Goal: Task Accomplishment & Management: Manage account settings

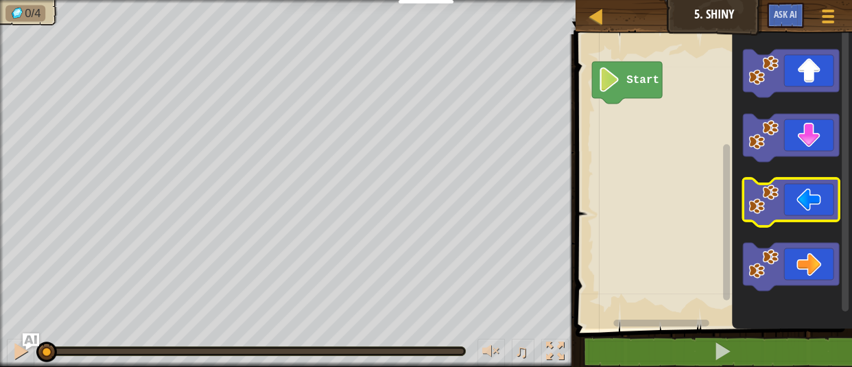
click at [804, 194] on icon "Blockly Workspace" at bounding box center [791, 202] width 96 height 48
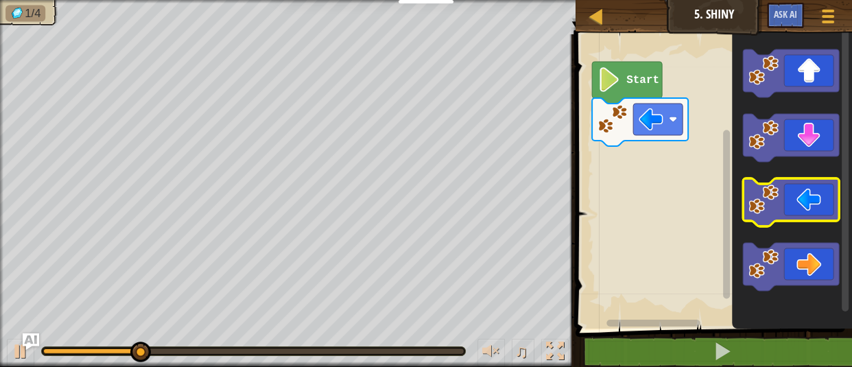
click at [804, 194] on icon "Blockly Workspace" at bounding box center [791, 202] width 96 height 48
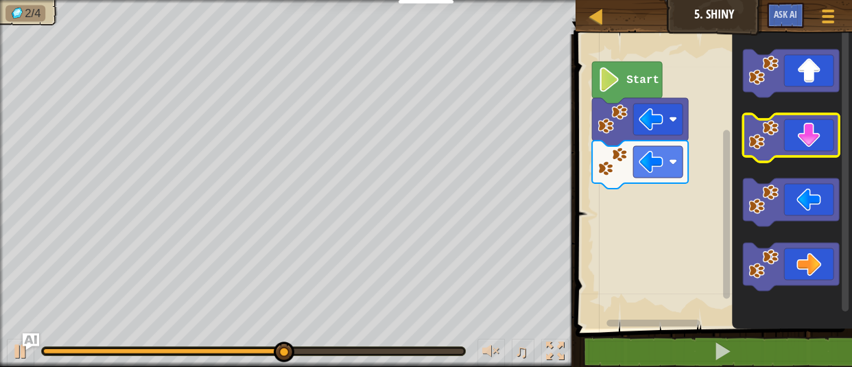
click at [824, 148] on icon "Blockly Workspace" at bounding box center [791, 138] width 96 height 48
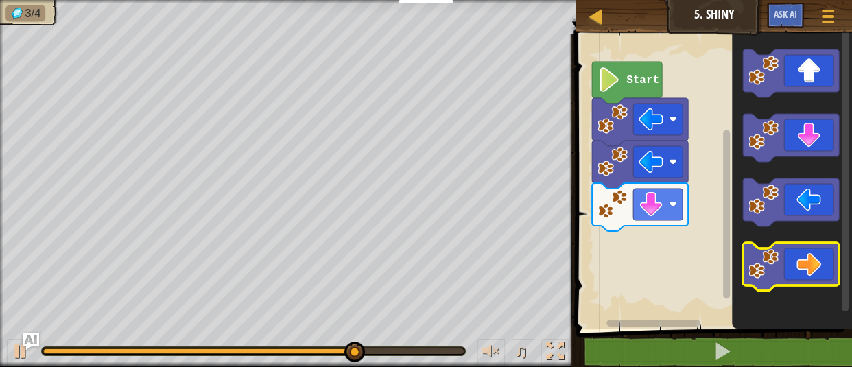
click at [800, 259] on icon "Blockly Workspace" at bounding box center [791, 267] width 96 height 48
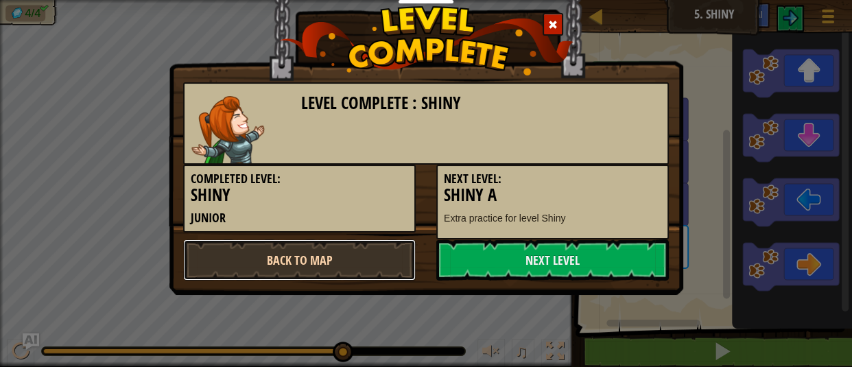
click at [330, 269] on link "Back to Map" at bounding box center [299, 260] width 233 height 41
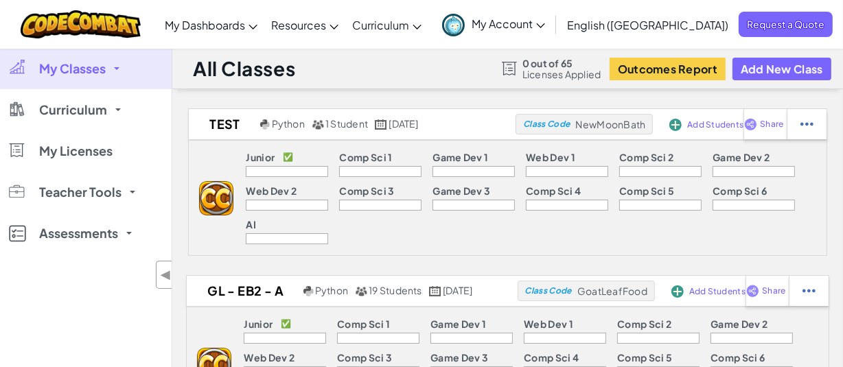
click at [116, 78] on link "My Classes" at bounding box center [86, 68] width 172 height 41
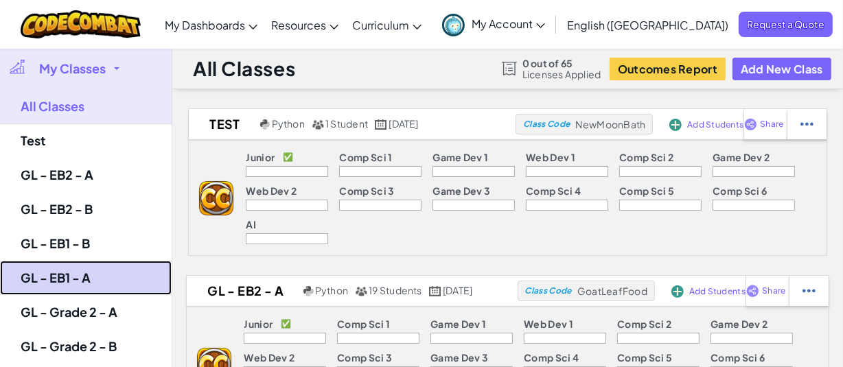
click at [65, 279] on link "GL - EB1 - A" at bounding box center [86, 278] width 172 height 34
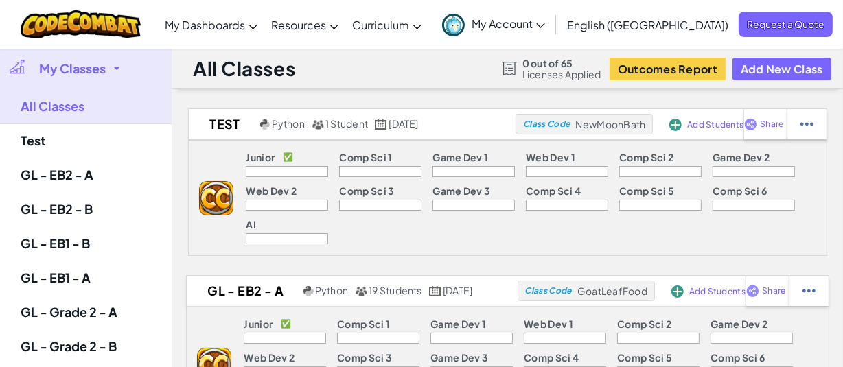
click at [67, 277] on div "My Classes All Classes Test GL - EB2 - A GL - EB2 - B GL - EB1 - B GL - EB1 - A…" at bounding box center [86, 231] width 172 height 367
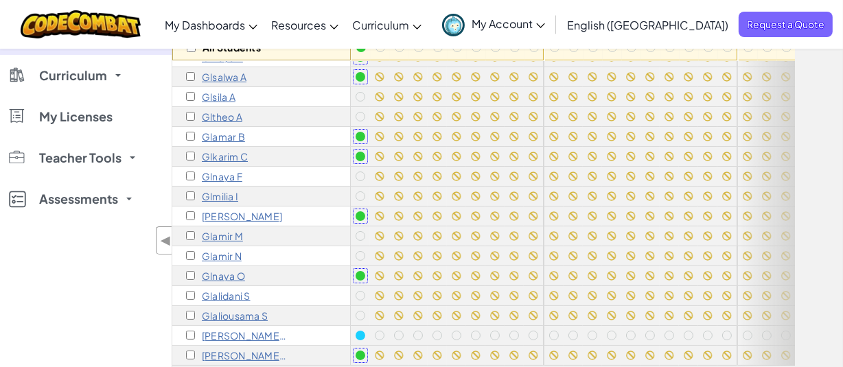
scroll to position [63, 0]
click at [252, 330] on p "[PERSON_NAME] [PERSON_NAME] S" at bounding box center [245, 335] width 86 height 11
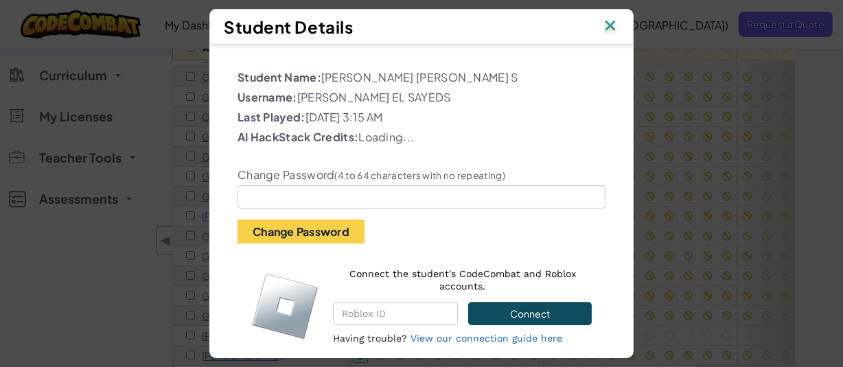
click at [252, 326] on img at bounding box center [285, 306] width 68 height 68
click at [308, 97] on p "Username: [PERSON_NAME]" at bounding box center [421, 97] width 368 height 16
click at [294, 99] on p "Username: [PERSON_NAME]" at bounding box center [421, 97] width 368 height 16
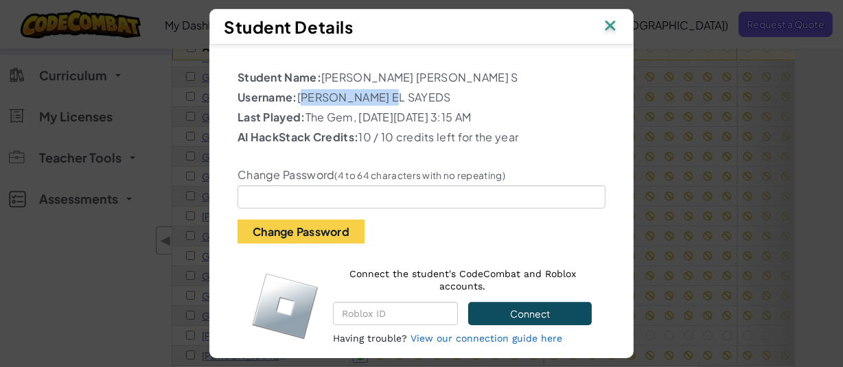
drag, startPoint x: 294, startPoint y: 94, endPoint x: 384, endPoint y: 103, distance: 89.7
click at [384, 103] on p "Username: [PERSON_NAME]" at bounding box center [421, 97] width 368 height 16
copy p "[PERSON_NAME] EL SAYEDS"
click at [611, 23] on img at bounding box center [610, 26] width 18 height 21
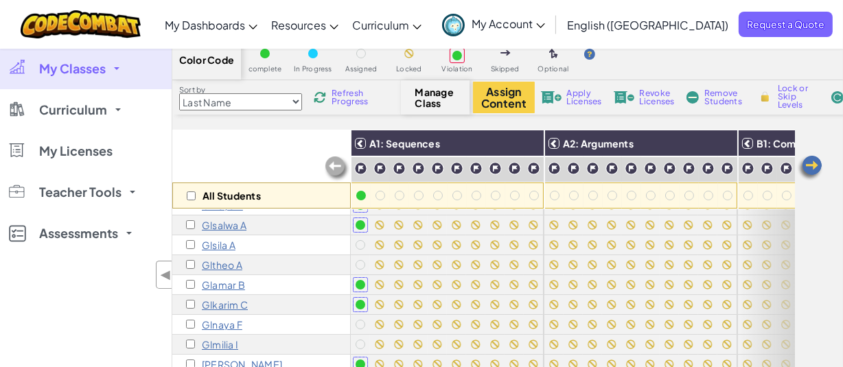
scroll to position [0, 0]
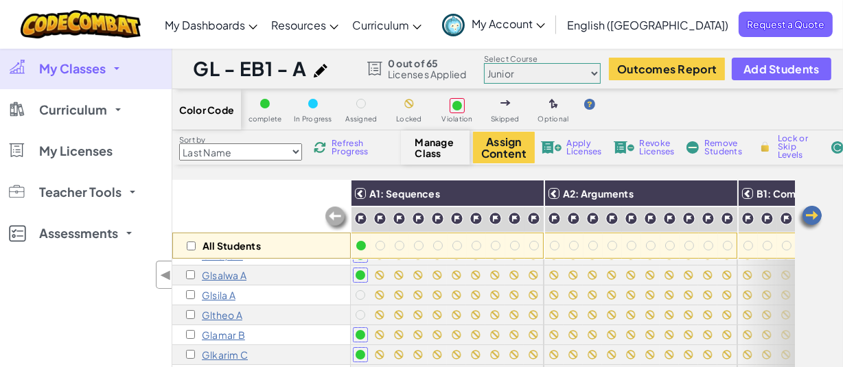
click at [340, 152] on span "Refresh Progress" at bounding box center [352, 147] width 43 height 16
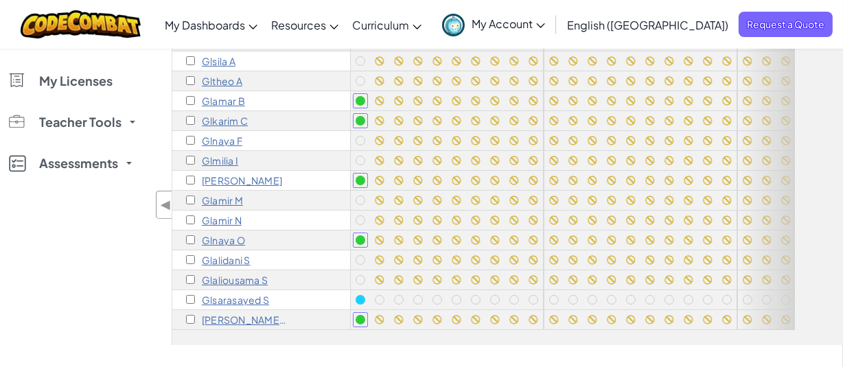
scroll to position [246, 0]
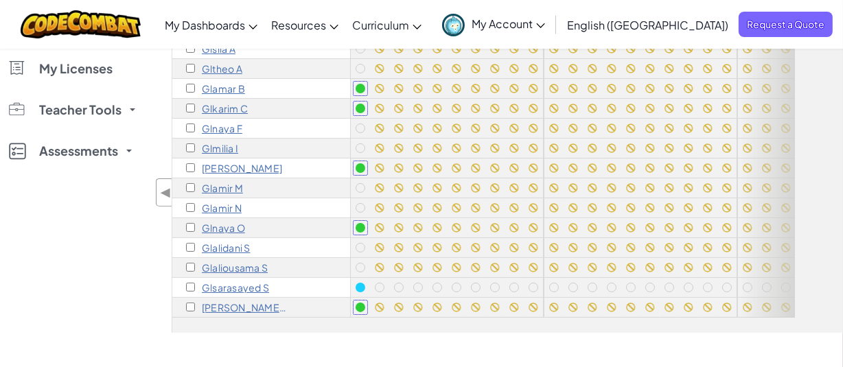
click at [218, 285] on div "Glsarasayed S" at bounding box center [261, 288] width 178 height 20
click at [224, 282] on p "Glsarasayed S" at bounding box center [235, 287] width 67 height 11
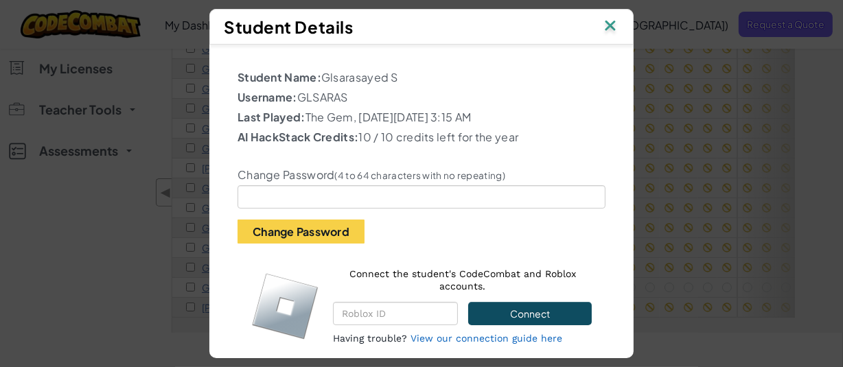
click at [612, 28] on img at bounding box center [610, 26] width 18 height 21
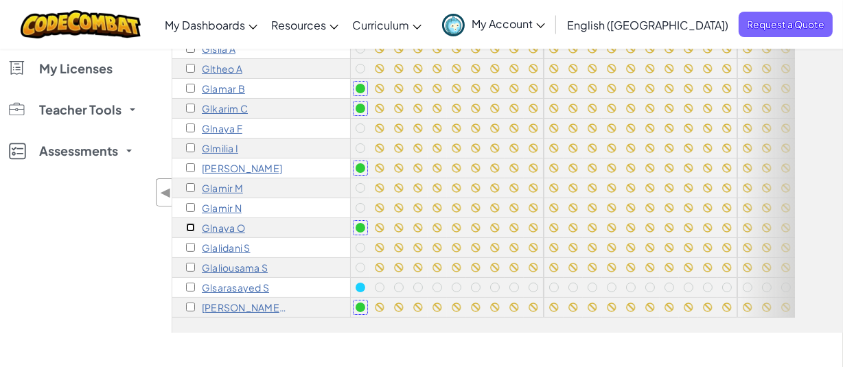
drag, startPoint x: 187, startPoint y: 214, endPoint x: 205, endPoint y: 265, distance: 53.6
click at [205, 265] on div "Gldina A Gljamal A [GEOGRAPHIC_DATA] A Glsalwa A Glsila A Gltheo A Glamar B Glk…" at bounding box center [261, 139] width 178 height 358
click at [190, 283] on input "checkbox" at bounding box center [190, 287] width 9 height 9
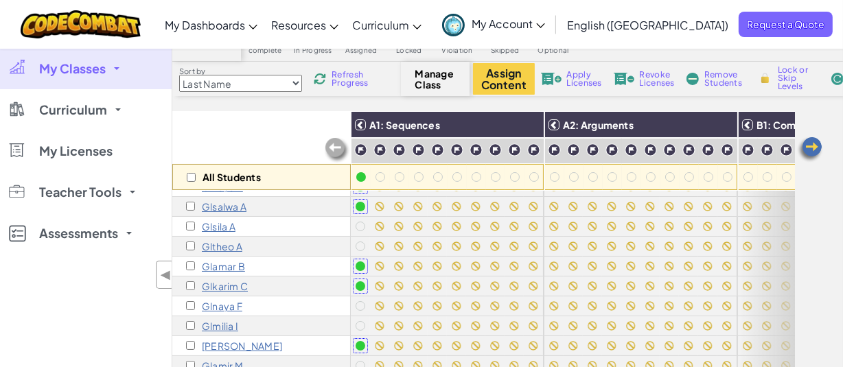
scroll to position [60, 0]
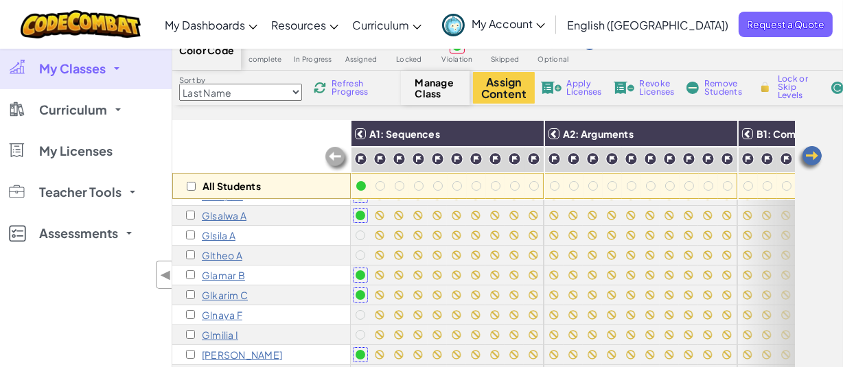
click at [793, 91] on span "Lock or Skip Levels" at bounding box center [798, 87] width 40 height 25
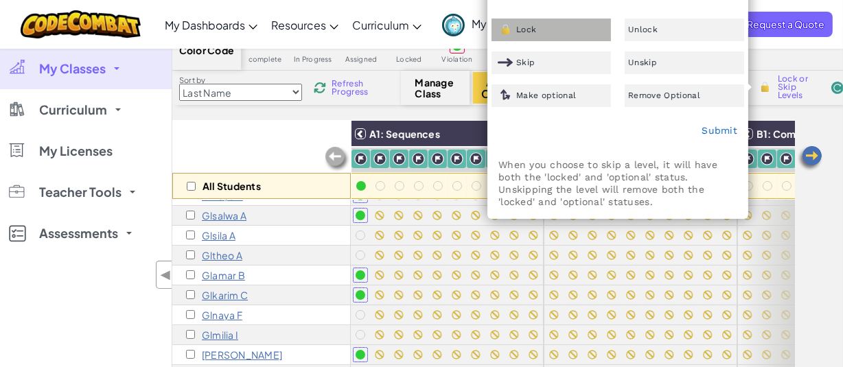
click at [586, 27] on div "Lock" at bounding box center [550, 30] width 119 height 23
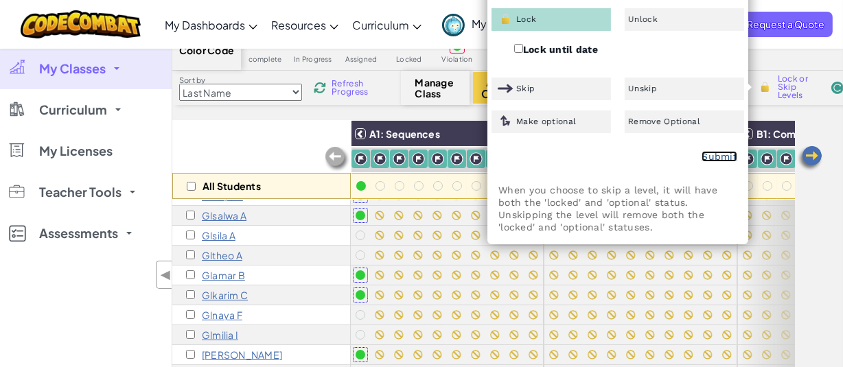
click at [732, 156] on link "Submit" at bounding box center [719, 156] width 36 height 11
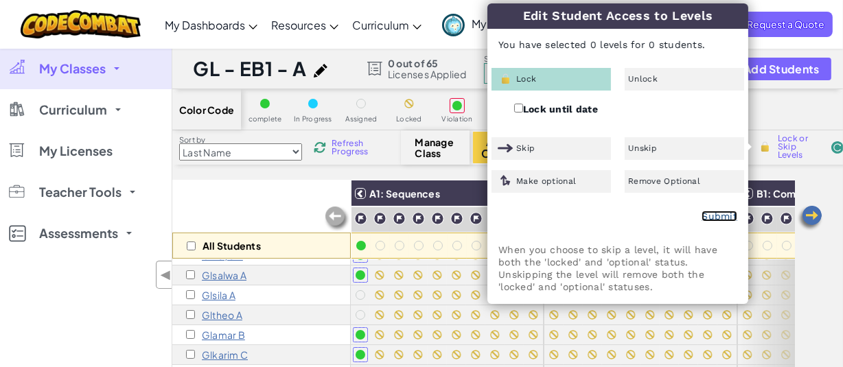
checkbox input "false"
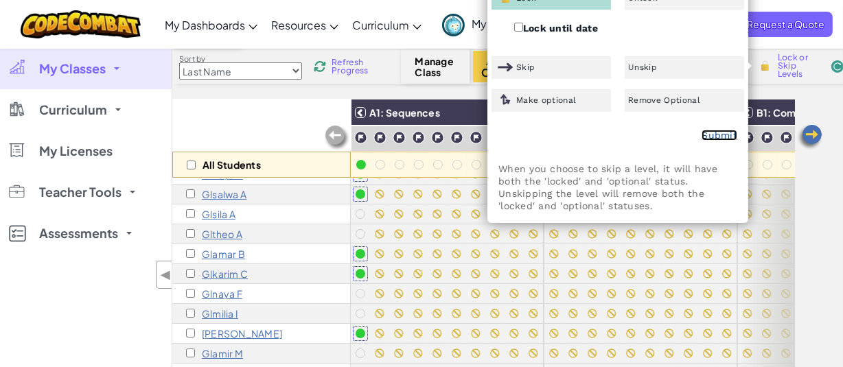
scroll to position [76, 0]
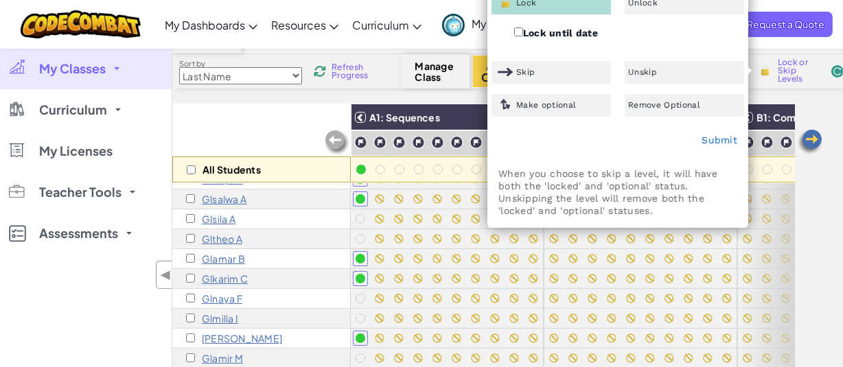
click at [277, 98] on div "Color Code complete In Progress Assigned Locked Violation Skipped Optional Sort…" at bounding box center [507, 258] width 671 height 490
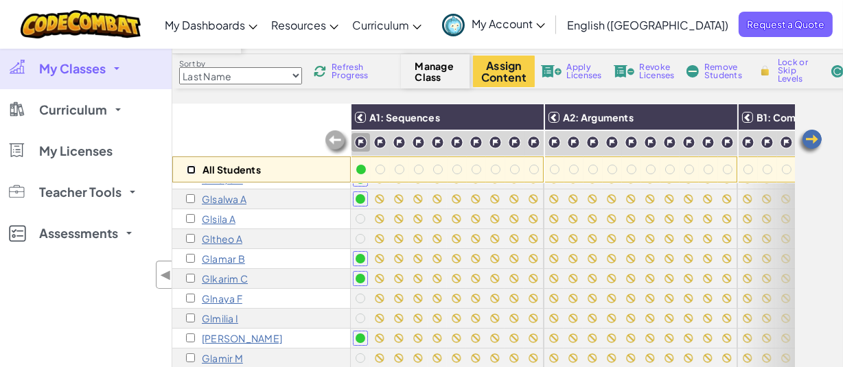
click at [191, 167] on input "checkbox" at bounding box center [191, 169] width 9 height 9
checkbox input "true"
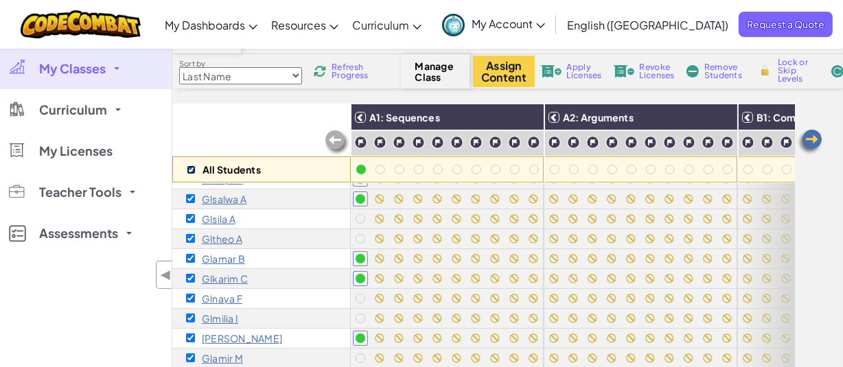
checkbox input "true"
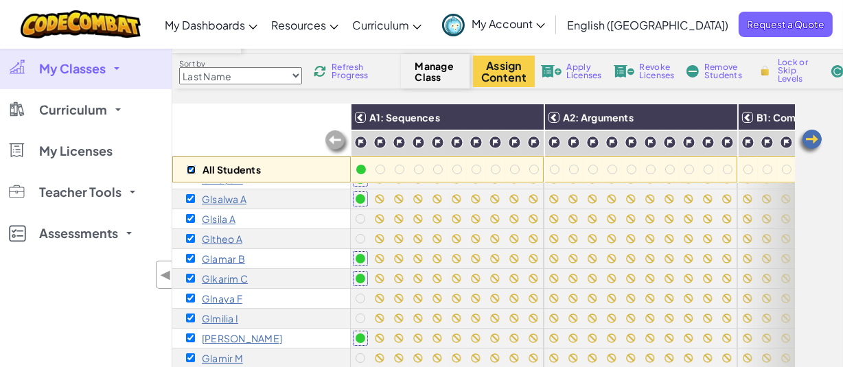
checkbox input "true"
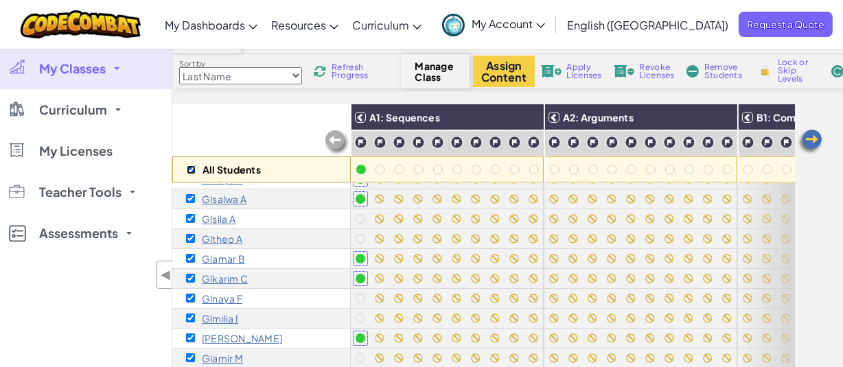
checkbox input "true"
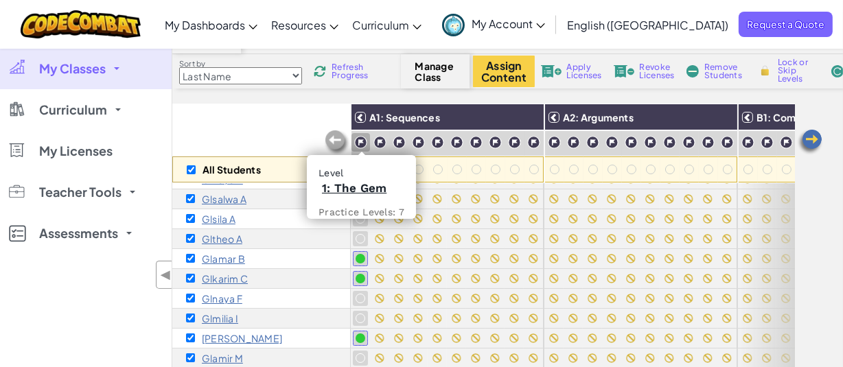
click at [359, 144] on img at bounding box center [360, 142] width 13 height 13
click at [381, 142] on img at bounding box center [379, 142] width 13 height 13
click at [400, 141] on img at bounding box center [399, 142] width 13 height 13
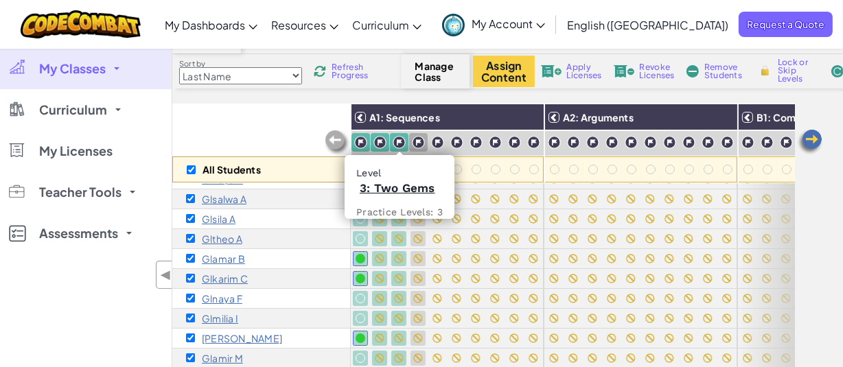
click at [778, 72] on span "Lock or Skip Levels" at bounding box center [798, 70] width 40 height 25
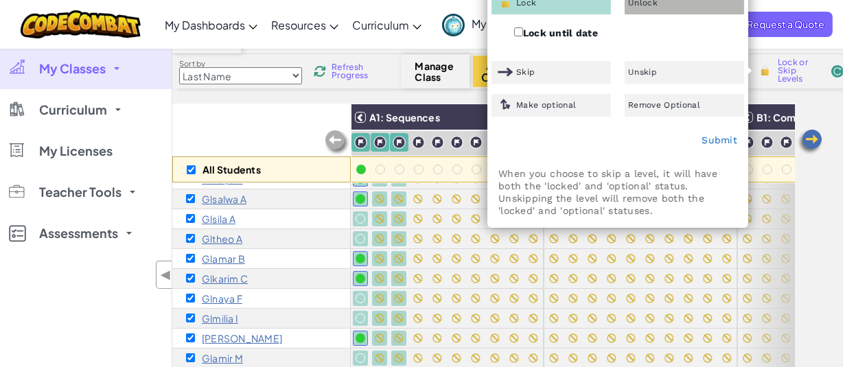
click at [651, 10] on div "Unlock" at bounding box center [684, 3] width 119 height 23
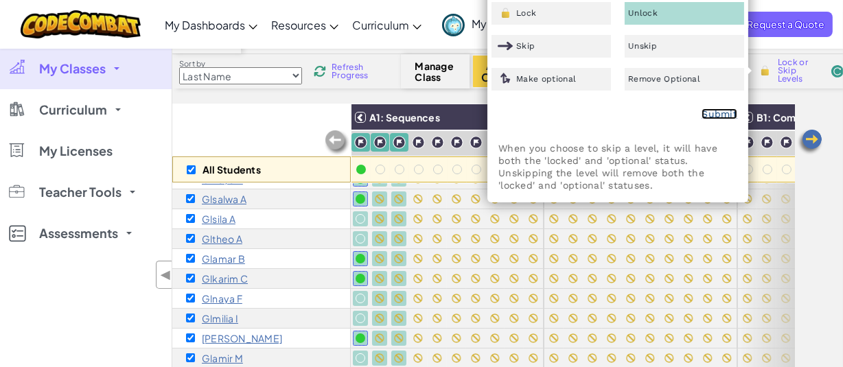
click at [719, 110] on link "Submit" at bounding box center [719, 113] width 36 height 11
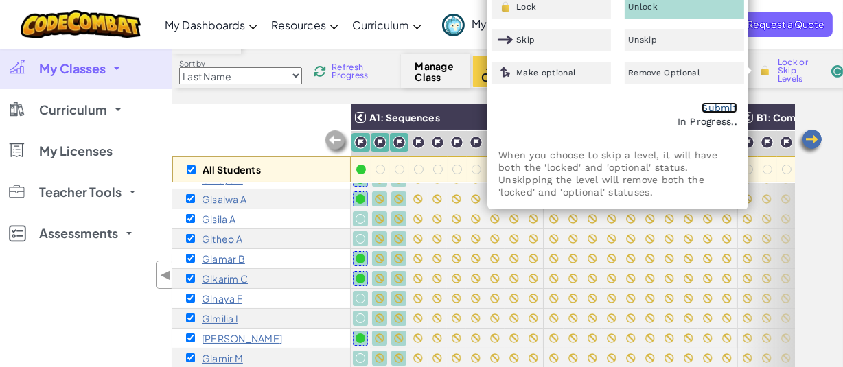
scroll to position [0, 0]
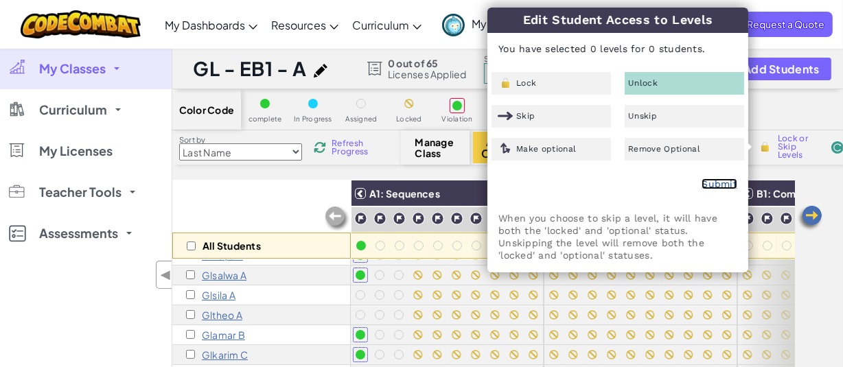
checkbox input "false"
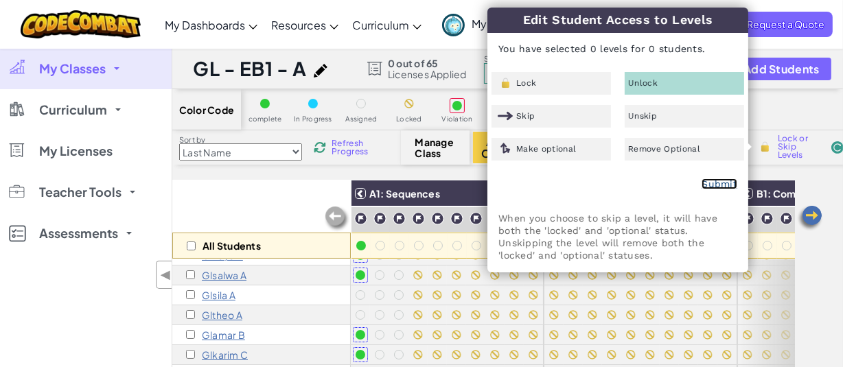
checkbox input "false"
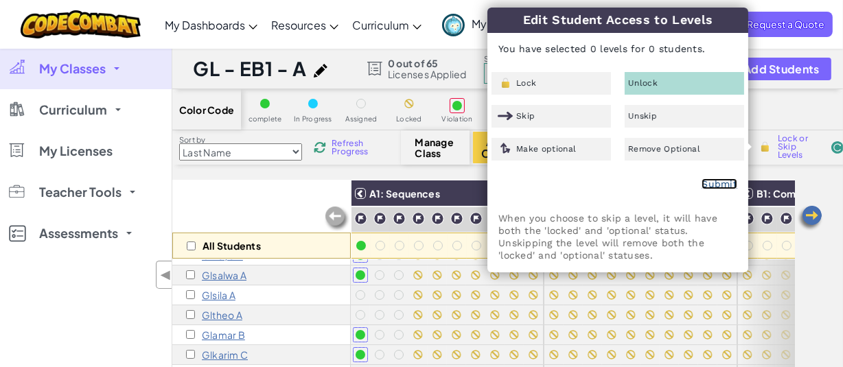
checkbox input "false"
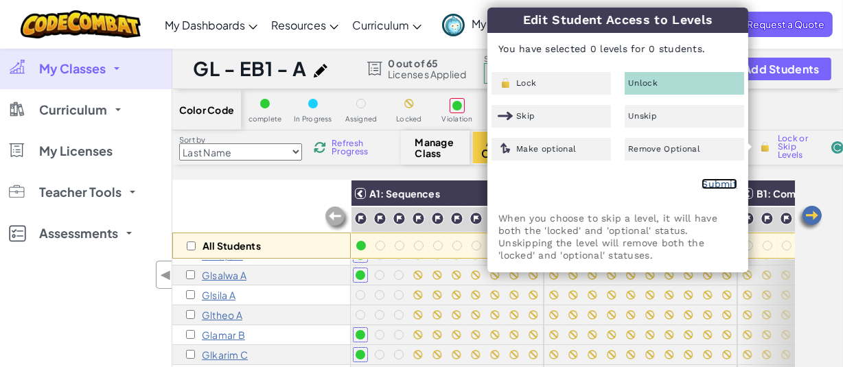
checkbox input "false"
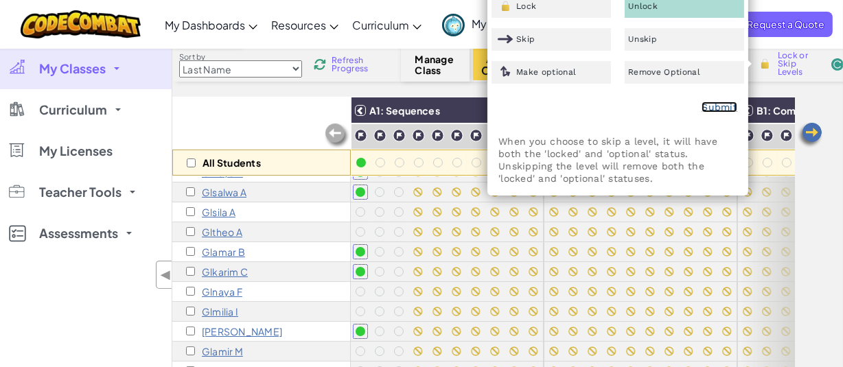
scroll to position [62, 0]
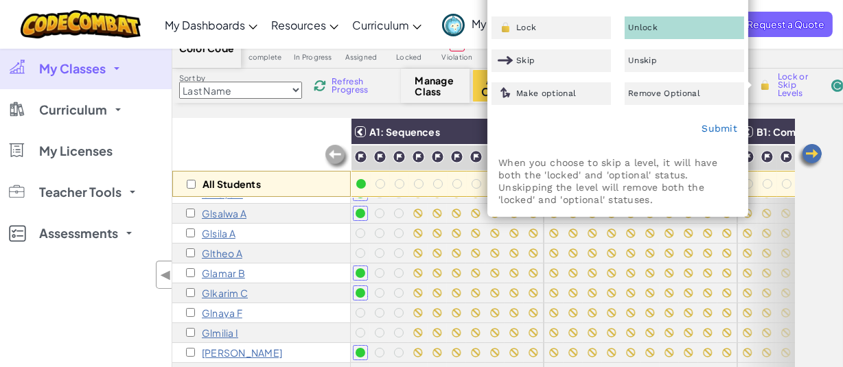
click at [126, 66] on link "My Classes" at bounding box center [86, 68] width 172 height 41
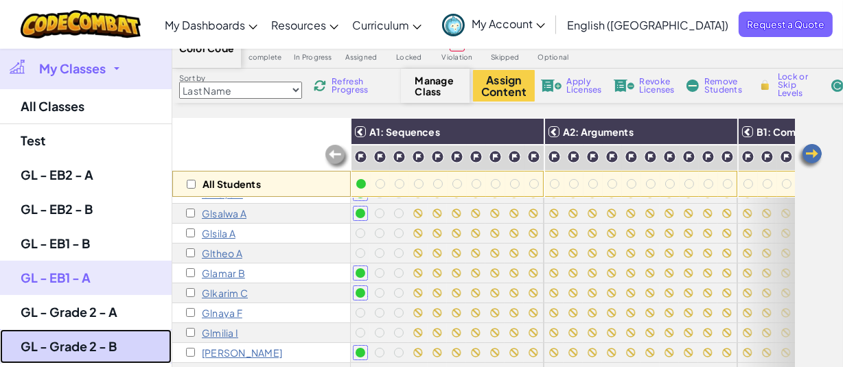
click at [111, 343] on link "GL - Grade 2 - B" at bounding box center [86, 346] width 172 height 34
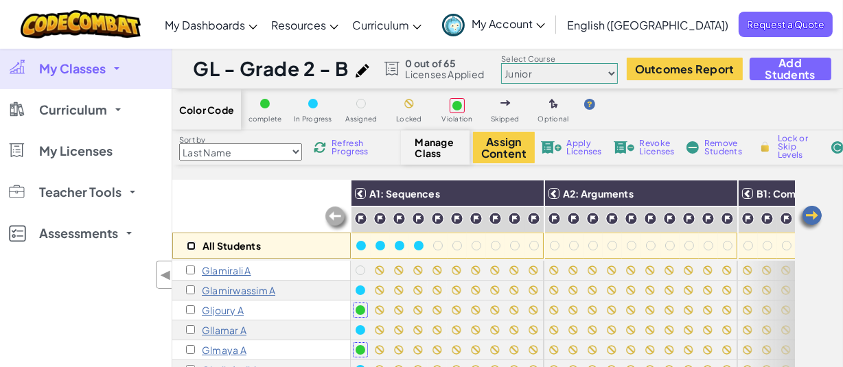
click at [191, 248] on input "checkbox" at bounding box center [191, 246] width 9 height 9
checkbox input "true"
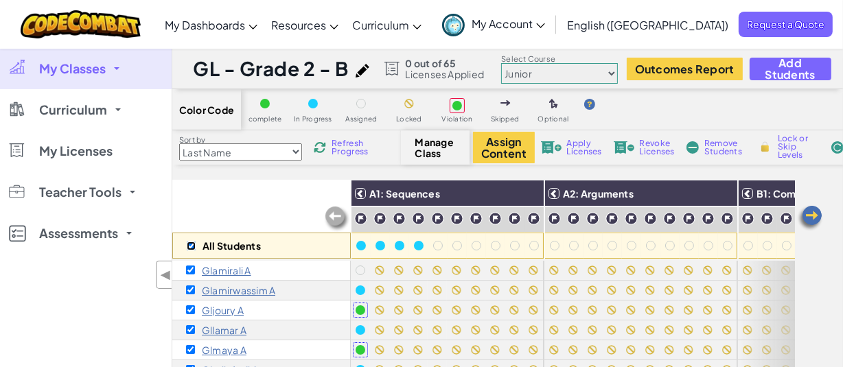
checkbox input "true"
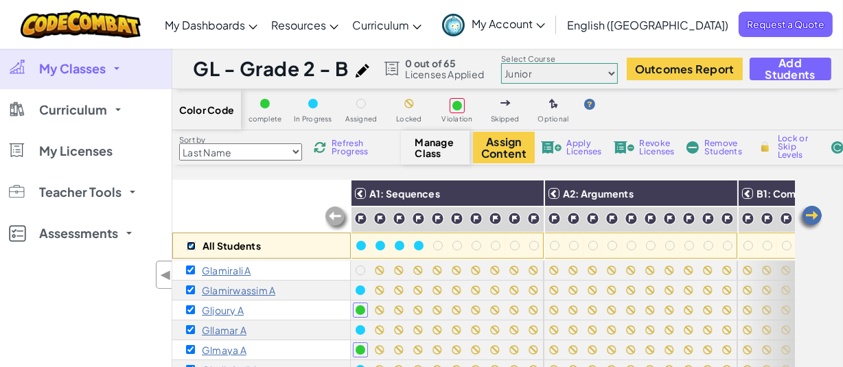
checkbox input "true"
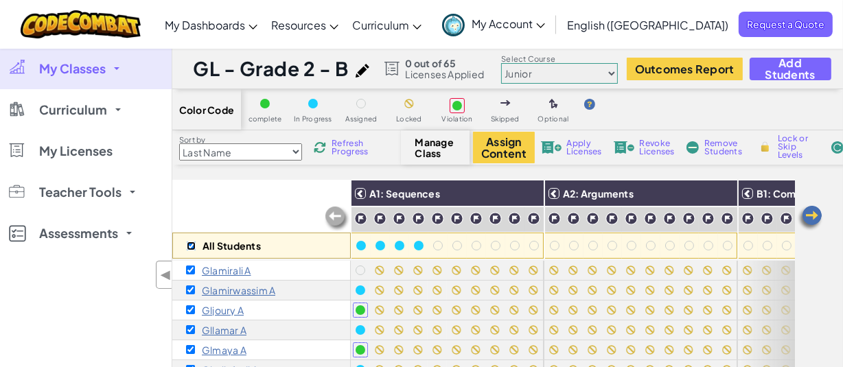
checkbox input "true"
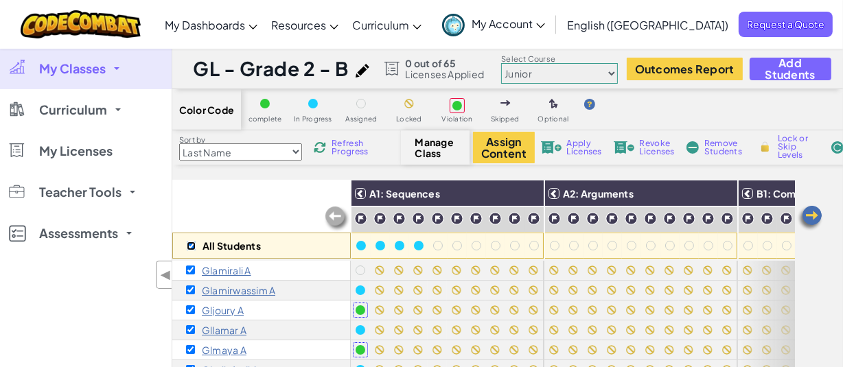
checkbox input "true"
click at [363, 219] on img at bounding box center [360, 218] width 13 height 13
click at [384, 218] on img at bounding box center [379, 218] width 13 height 13
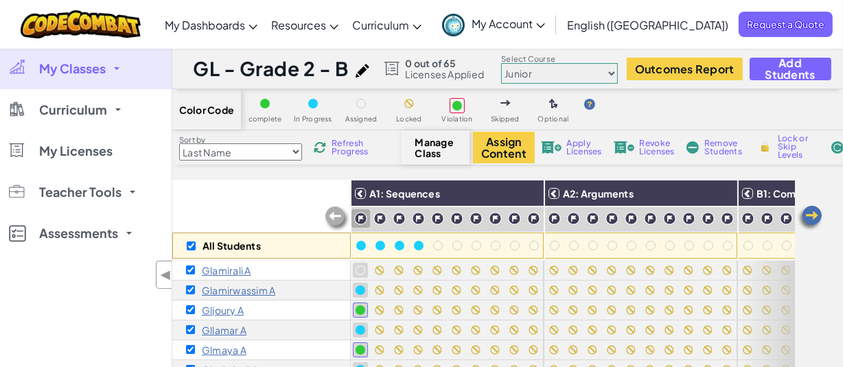
click at [381, 218] on img at bounding box center [379, 218] width 13 height 13
click at [398, 214] on img at bounding box center [399, 218] width 13 height 13
click at [398, 218] on img at bounding box center [399, 218] width 13 height 13
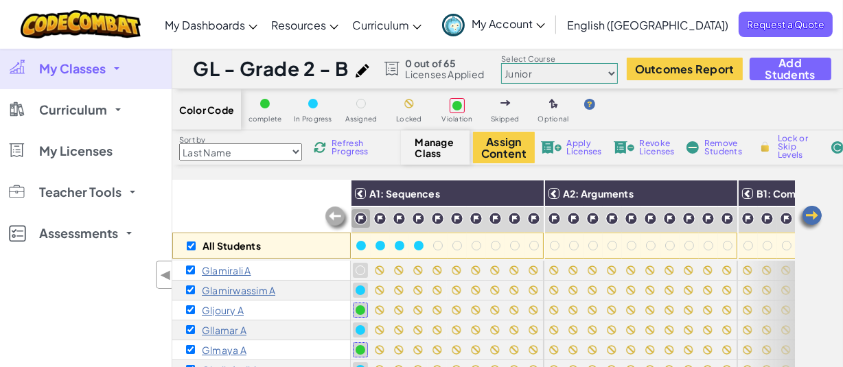
click at [400, 218] on img at bounding box center [399, 218] width 13 height 13
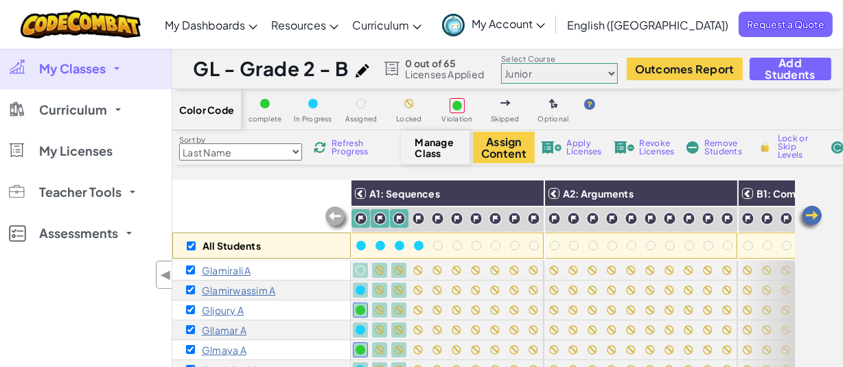
click at [398, 216] on img at bounding box center [399, 218] width 13 height 13
click at [399, 214] on img at bounding box center [399, 218] width 13 height 13
click at [782, 141] on span "Lock or Skip Levels" at bounding box center [798, 147] width 40 height 25
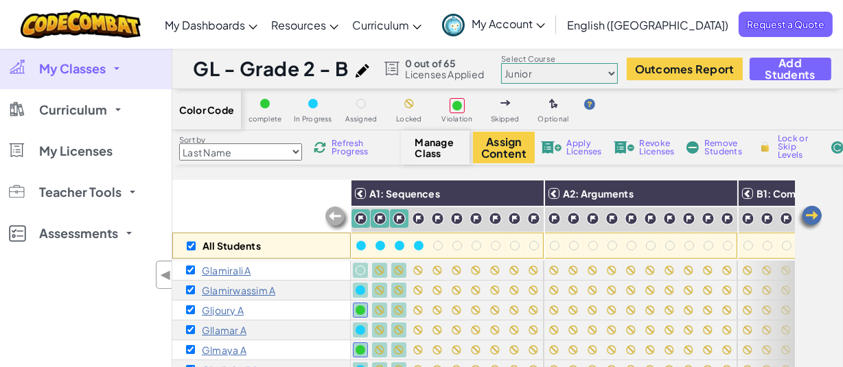
click at [782, 141] on span "Lock or Skip Levels" at bounding box center [798, 147] width 40 height 25
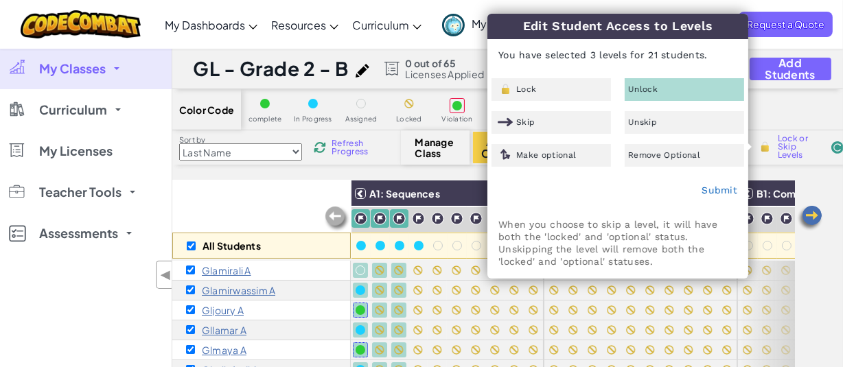
click at [714, 85] on div "Unlock" at bounding box center [684, 89] width 119 height 23
click at [727, 189] on link "Submit" at bounding box center [719, 190] width 36 height 11
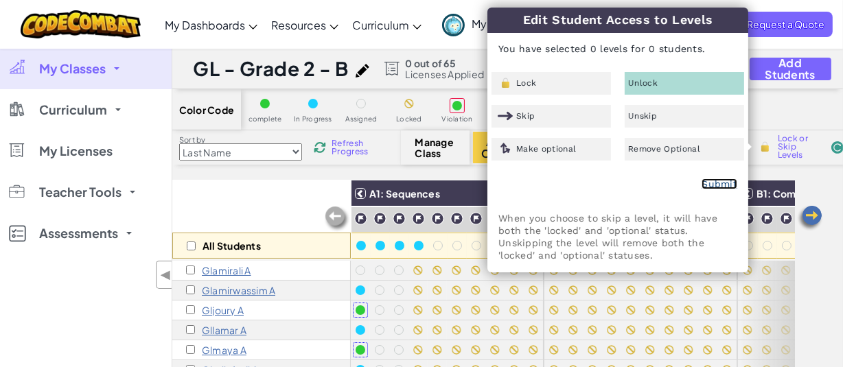
checkbox input "false"
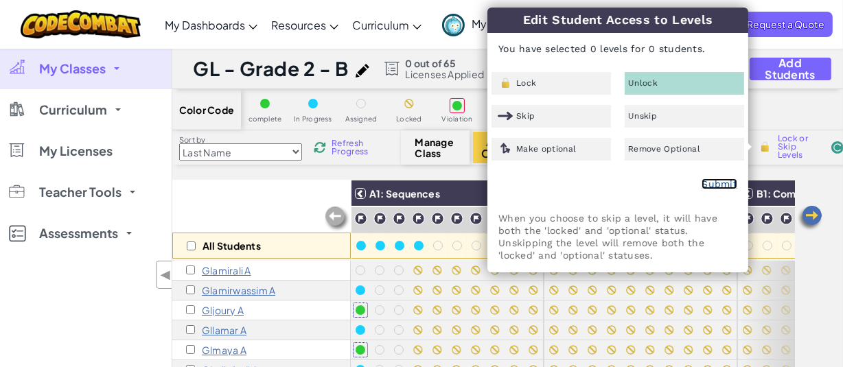
checkbox input "false"
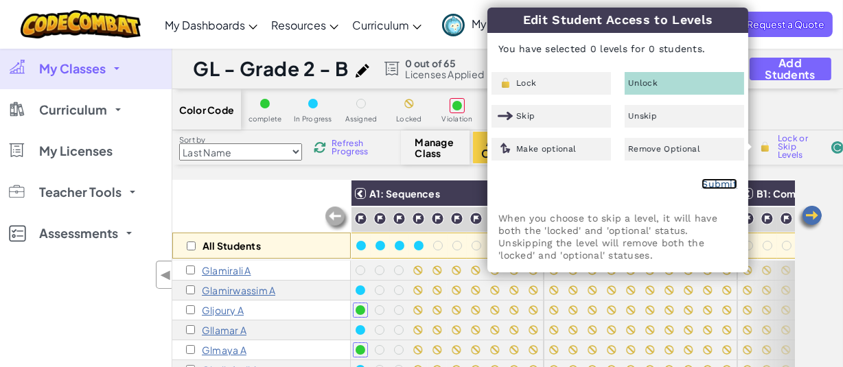
checkbox input "false"
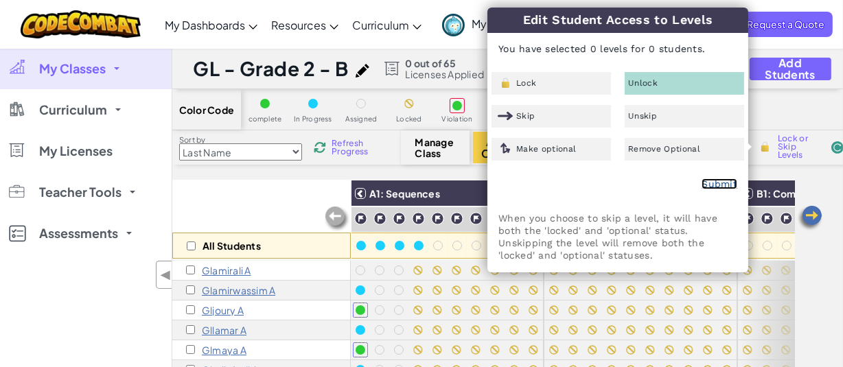
checkbox input "false"
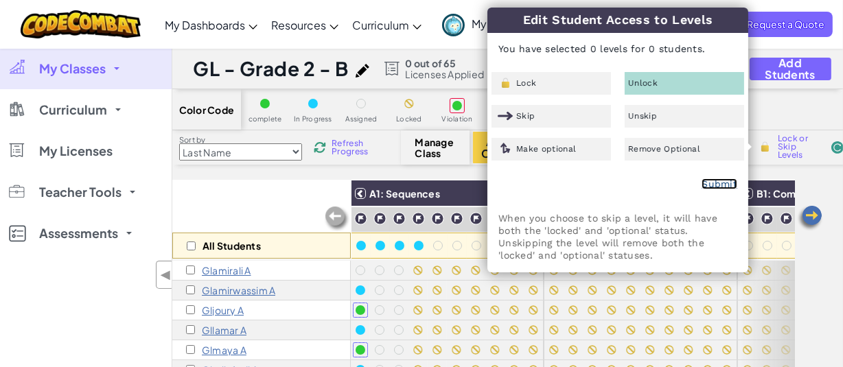
checkbox input "false"
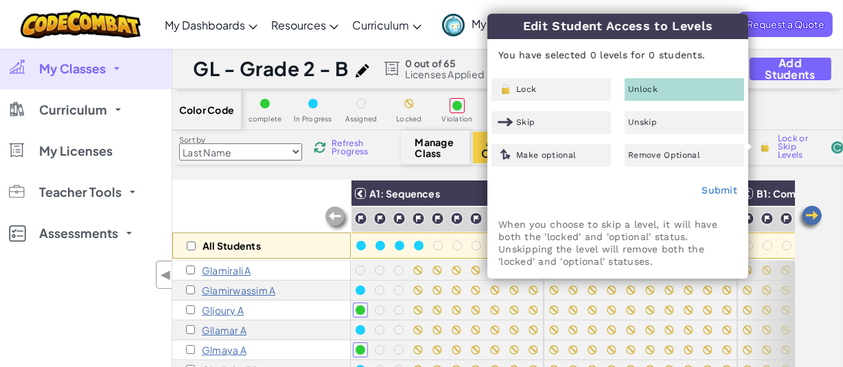
click at [224, 180] on div "All Students" at bounding box center [261, 220] width 178 height 80
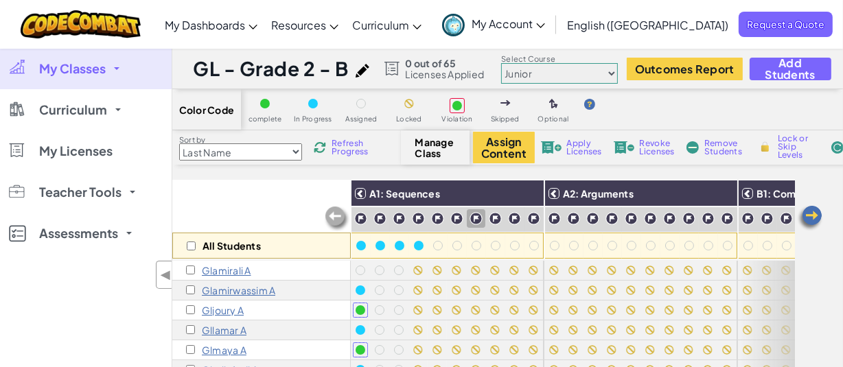
click at [338, 152] on span "Refresh Progress" at bounding box center [352, 147] width 43 height 16
click at [325, 145] on img at bounding box center [320, 147] width 17 height 17
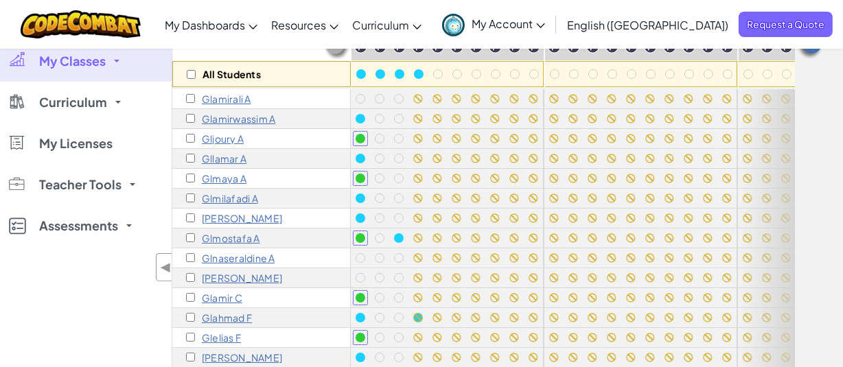
scroll to position [174, 0]
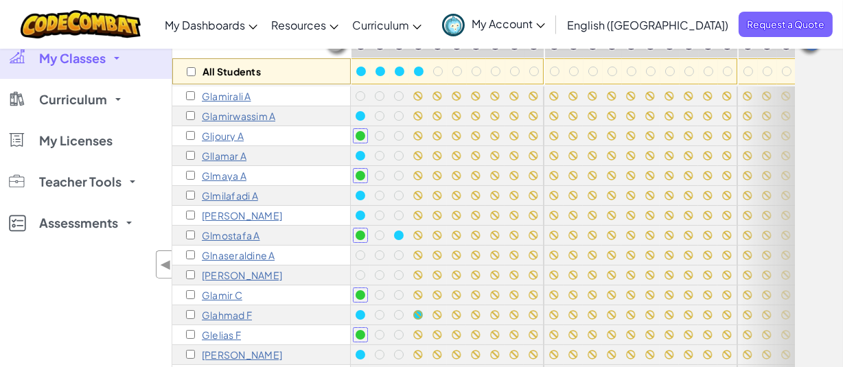
click at [260, 257] on p "Glnaseraldine A" at bounding box center [238, 255] width 73 height 11
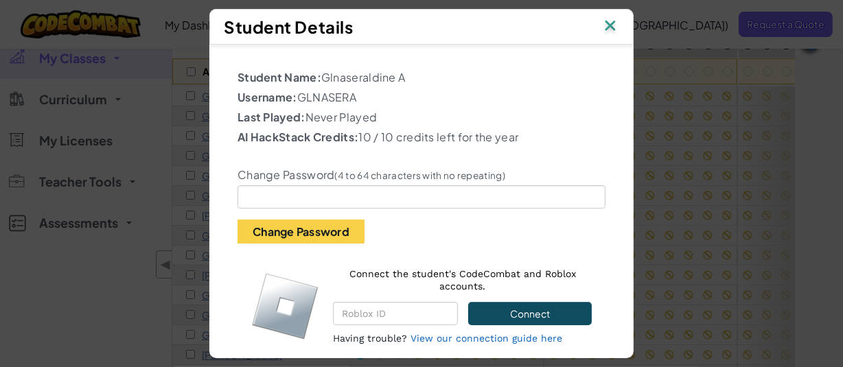
click at [260, 257] on div "Connect the student's CodeCombat and Roblox accounts. Connect Having trouble? V…" at bounding box center [421, 306] width 368 height 104
click at [611, 28] on img at bounding box center [610, 26] width 18 height 21
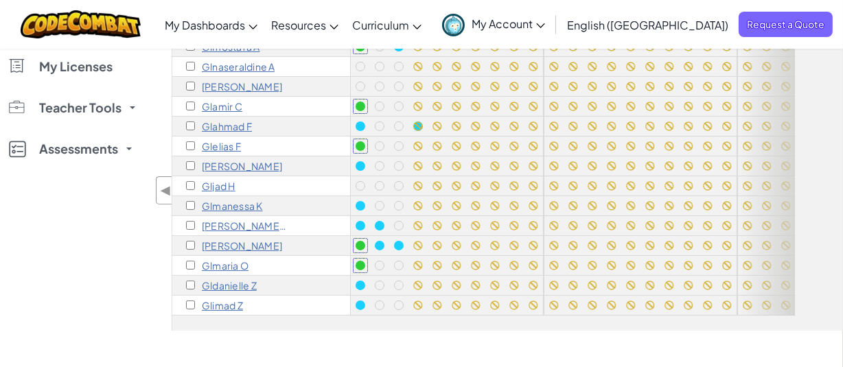
scroll to position [124, 0]
click at [235, 220] on p "[PERSON_NAME] [PERSON_NAME]" at bounding box center [245, 225] width 86 height 11
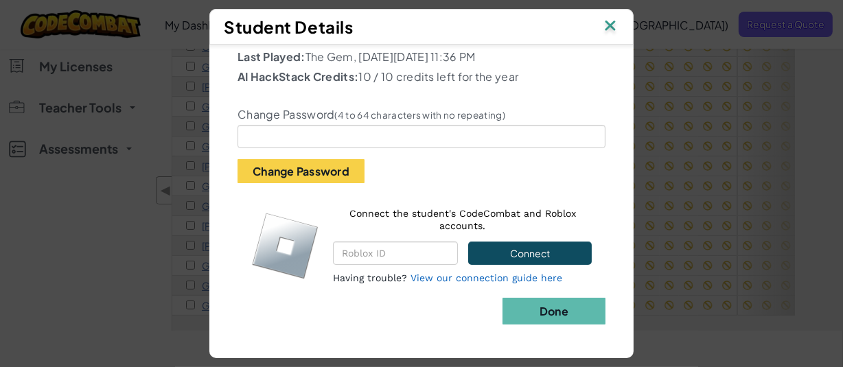
scroll to position [34, 0]
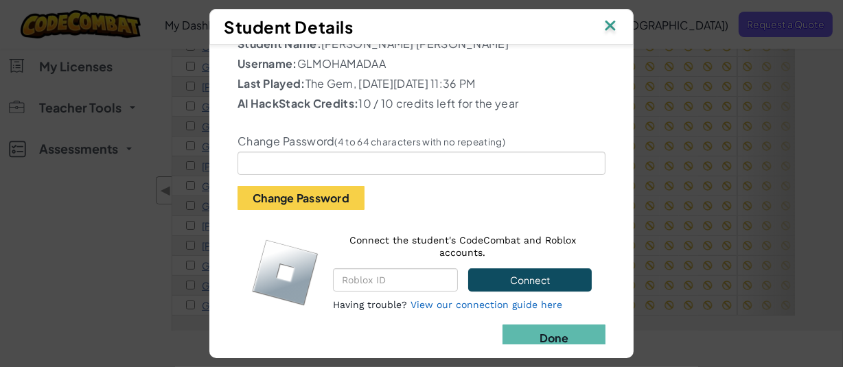
click at [609, 26] on img at bounding box center [610, 26] width 18 height 21
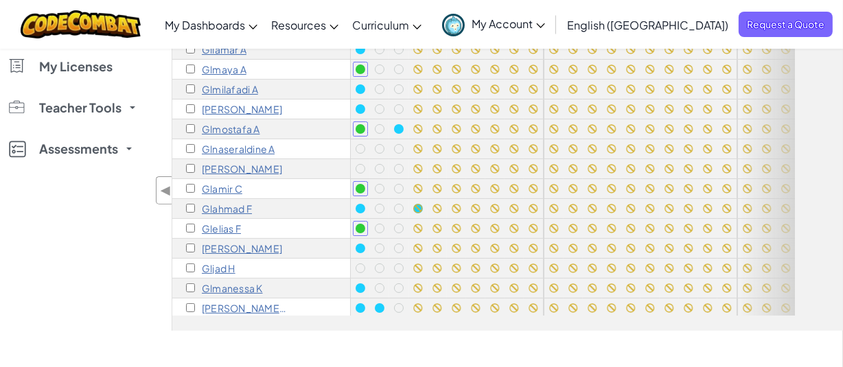
scroll to position [30, 0]
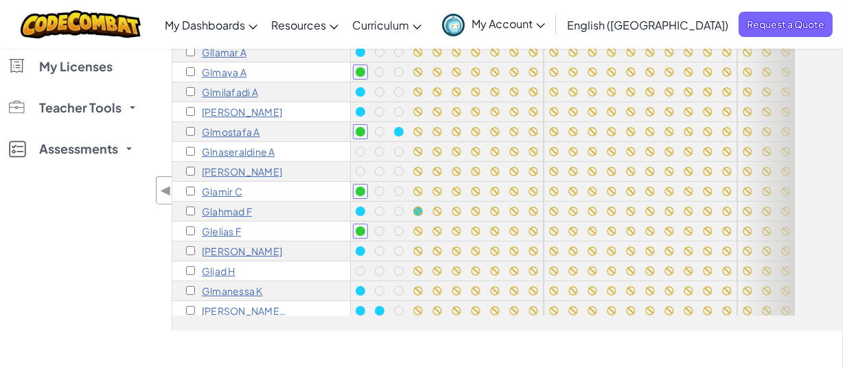
click at [252, 88] on p "Glmilafadi A" at bounding box center [230, 91] width 56 height 11
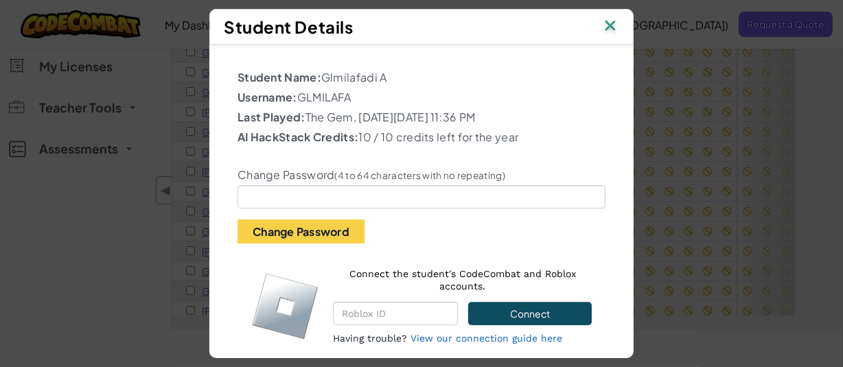
click at [614, 28] on img at bounding box center [610, 26] width 18 height 21
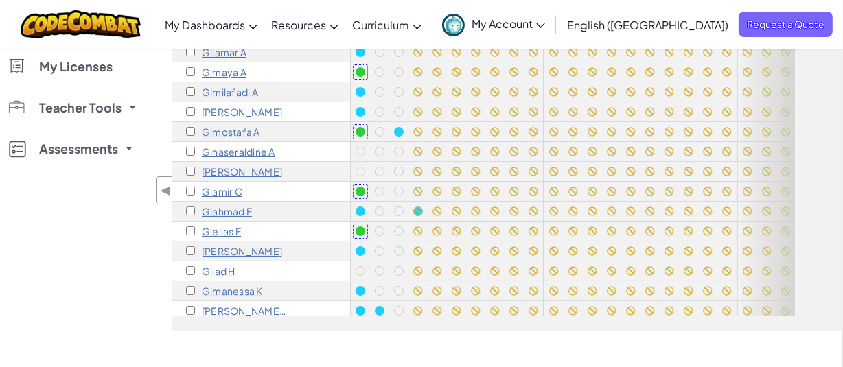
click at [545, 27] on span "My Account" at bounding box center [507, 23] width 73 height 14
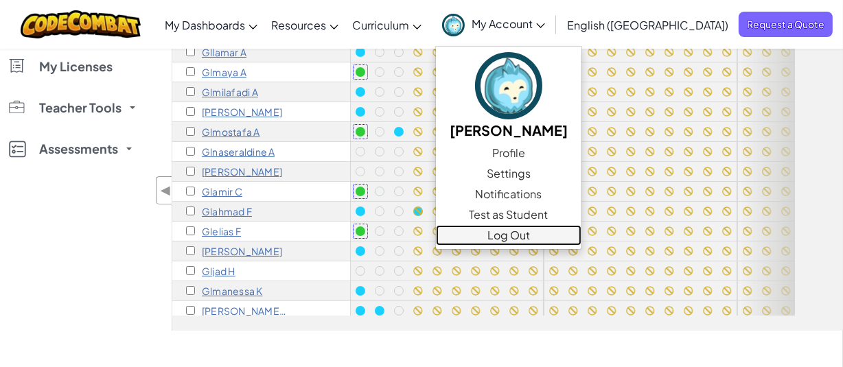
click at [575, 234] on link "Log Out" at bounding box center [508, 235] width 145 height 21
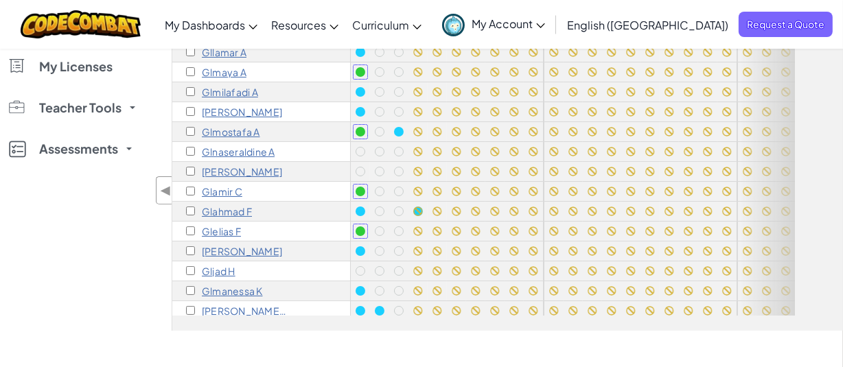
scroll to position [0, 0]
